Goal: Find specific page/section: Find specific page/section

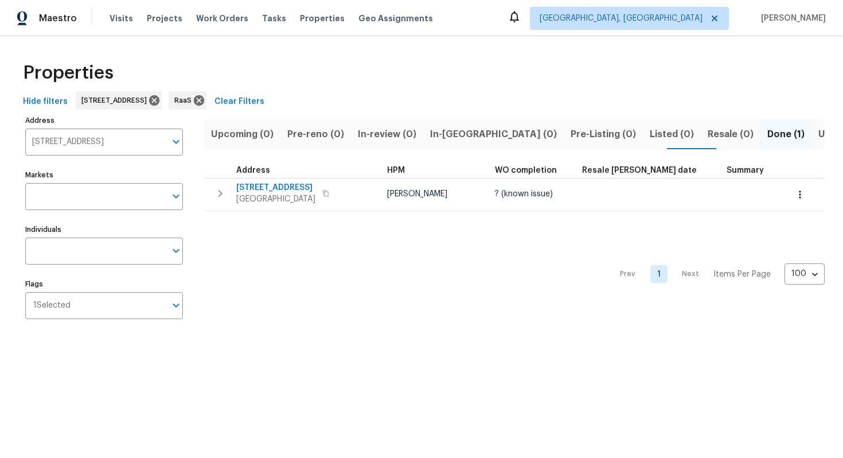
click at [77, 141] on input "[STREET_ADDRESS]" at bounding box center [95, 141] width 141 height 27
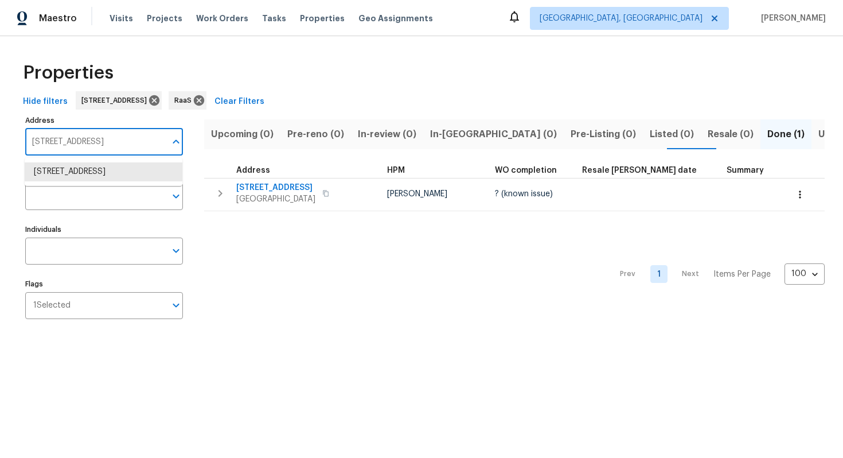
paste input "[STREET_ADDRESS][PERSON_NAME]"
type input "[STREET_ADDRESS][PERSON_NAME]"
click at [60, 170] on li "[STREET_ADDRESS][PERSON_NAME]" at bounding box center [104, 171] width 158 height 19
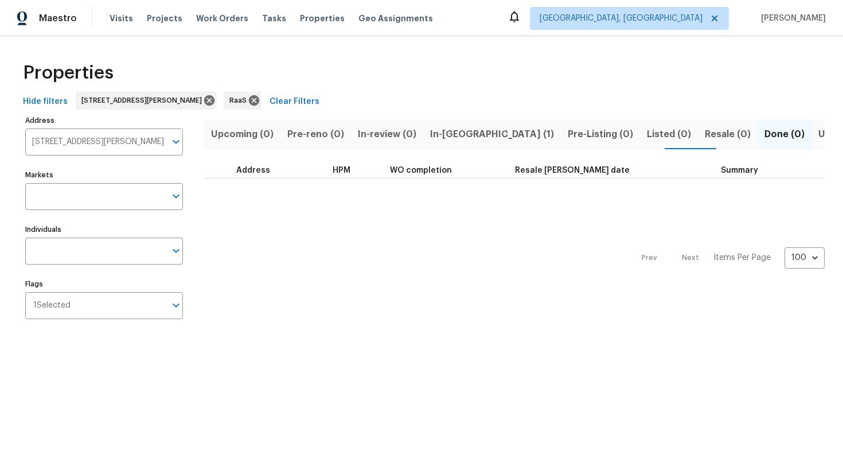
click at [444, 141] on span "In-[GEOGRAPHIC_DATA] (1)" at bounding box center [492, 134] width 124 height 16
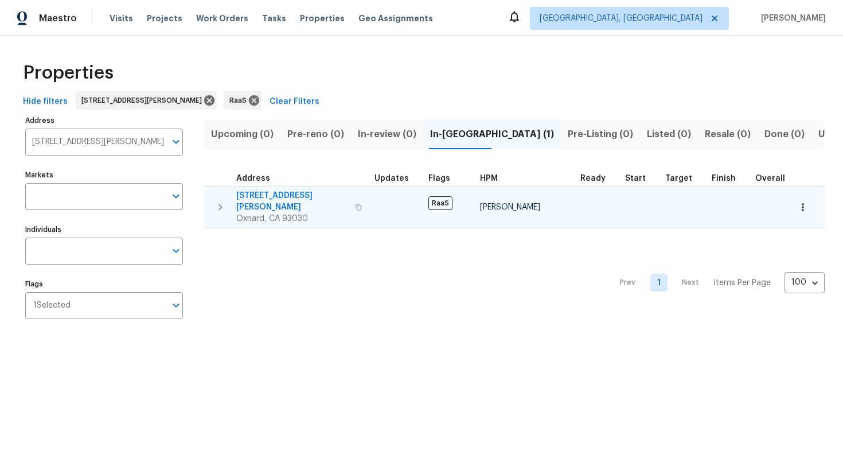
click at [288, 188] on td "[STREET_ADDRESS][PERSON_NAME]" at bounding box center [287, 206] width 166 height 41
click at [285, 193] on span "[STREET_ADDRESS][PERSON_NAME]" at bounding box center [292, 201] width 112 height 23
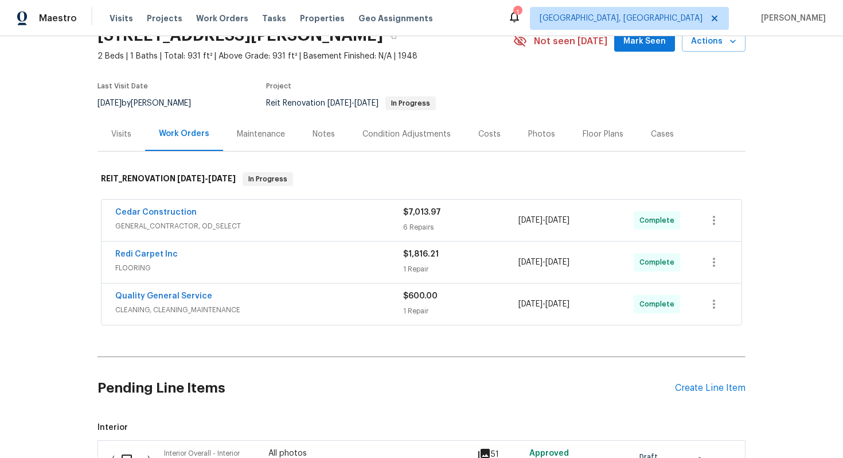
scroll to position [58, 0]
click at [487, 139] on div "Costs" at bounding box center [489, 132] width 22 height 11
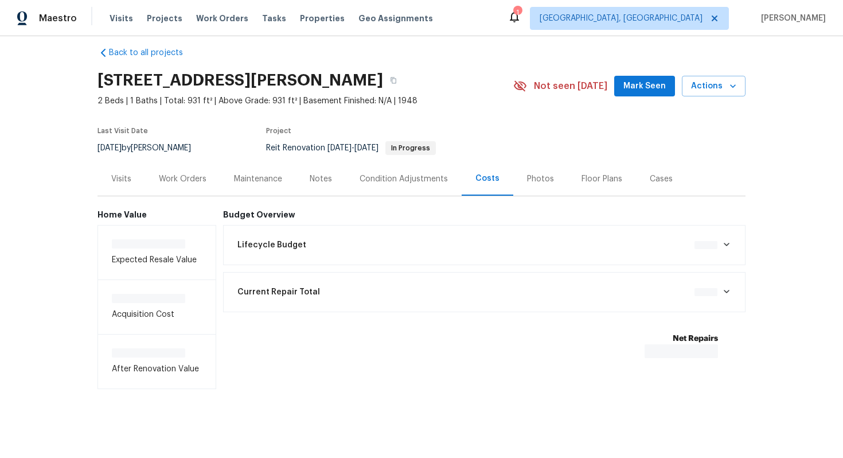
scroll to position [20, 0]
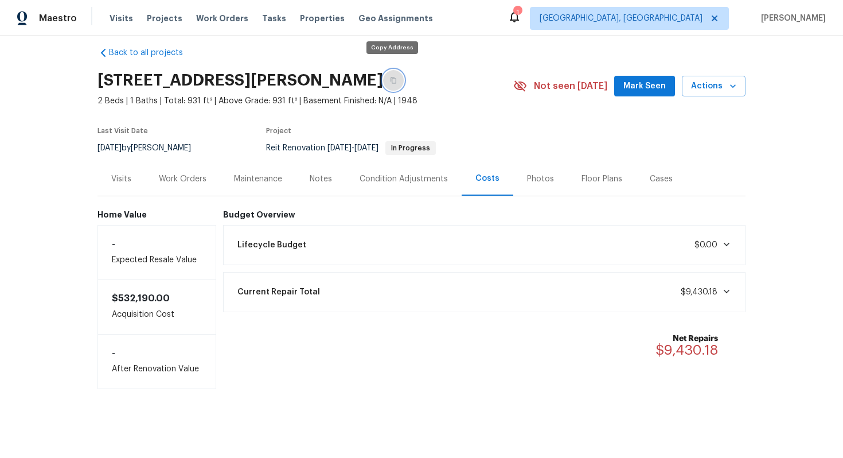
click at [391, 77] on icon "button" at bounding box center [393, 80] width 7 height 7
